Goal: Find specific page/section: Find specific page/section

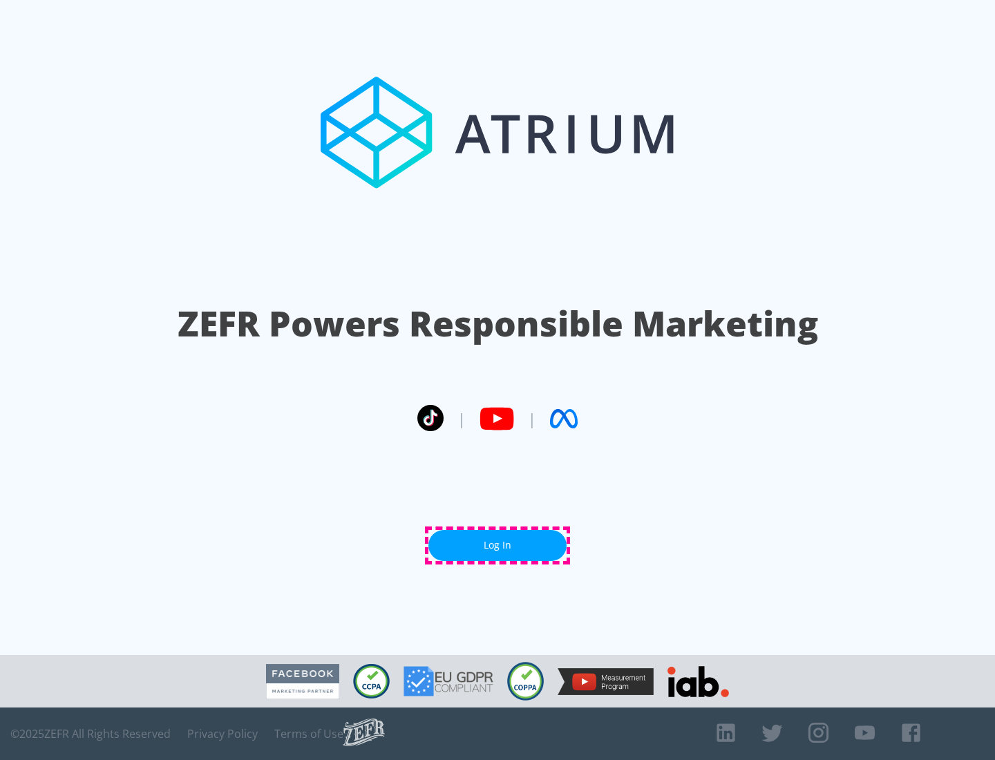
click at [497, 545] on link "Log In" at bounding box center [497, 545] width 138 height 31
